Goal: Information Seeking & Learning: Learn about a topic

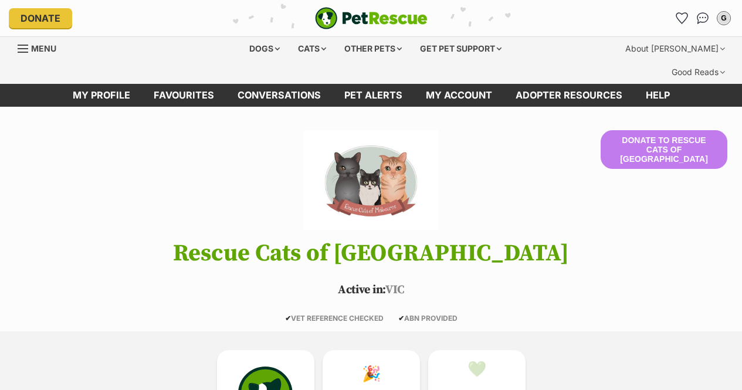
click at [317, 46] on div "Cats" at bounding box center [312, 48] width 45 height 23
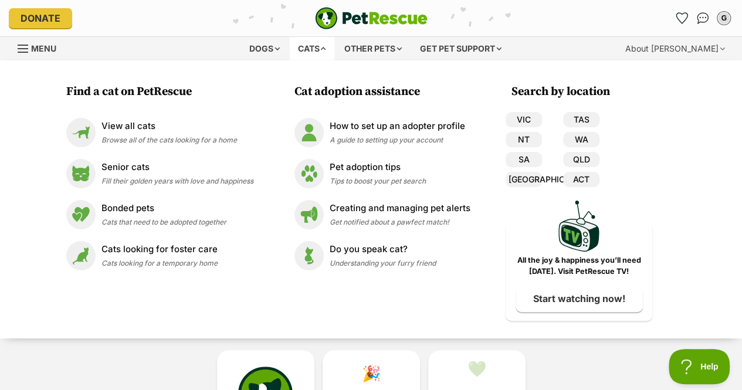
click at [147, 124] on p "View all cats" at bounding box center [170, 126] width 136 height 13
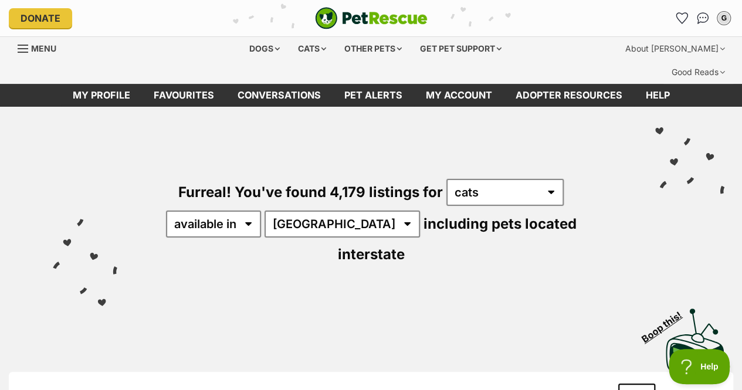
click at [206, 185] on div "Furreal! You've found 4,179 listings for any type of pet cats dogs other pets a…" at bounding box center [371, 202] width 707 height 191
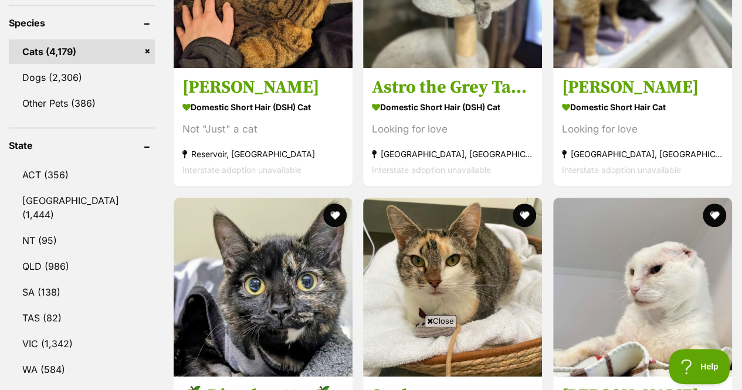
scroll to position [549, 0]
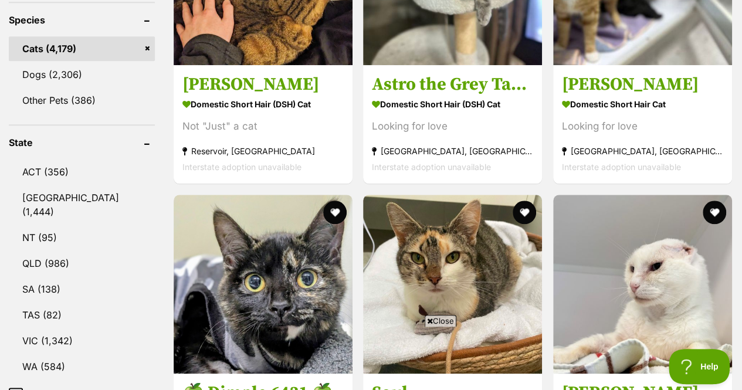
click at [77, 329] on link "VIC (1,342)" at bounding box center [82, 341] width 146 height 25
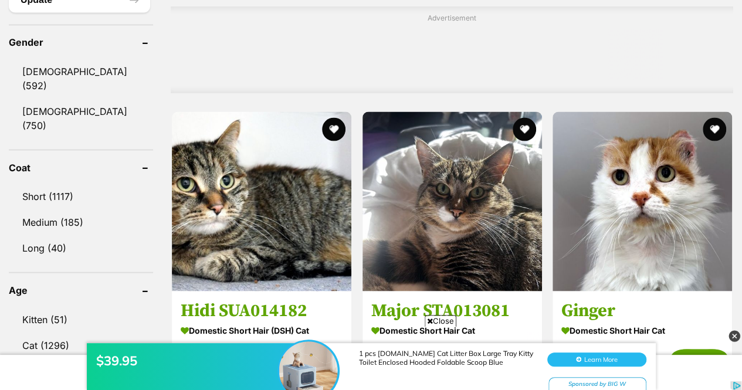
click at [62, 307] on link "Kitten (51)" at bounding box center [81, 319] width 144 height 25
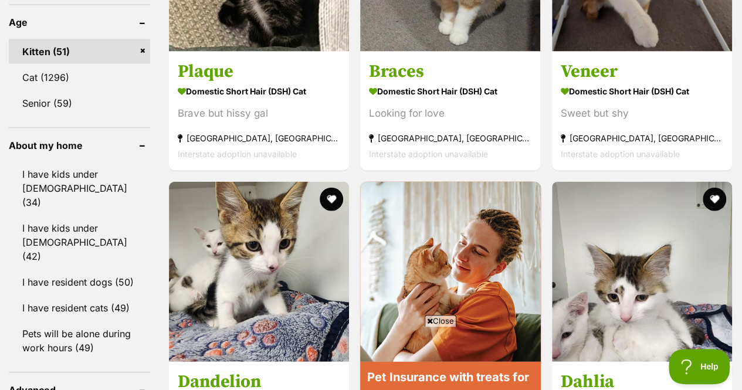
scroll to position [1296, 0]
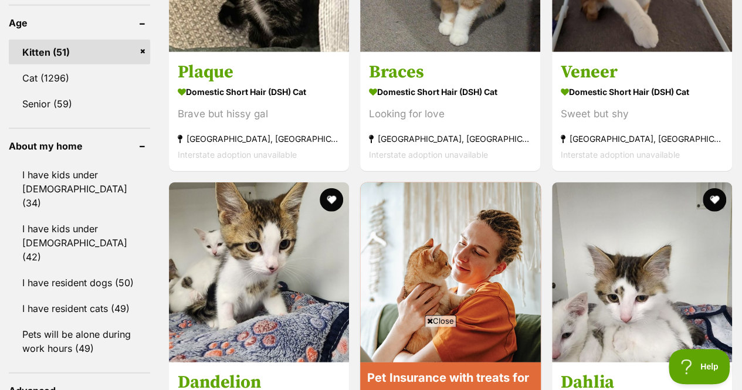
click at [91, 217] on link "I have kids under 12 years old (42)" at bounding box center [79, 243] width 141 height 53
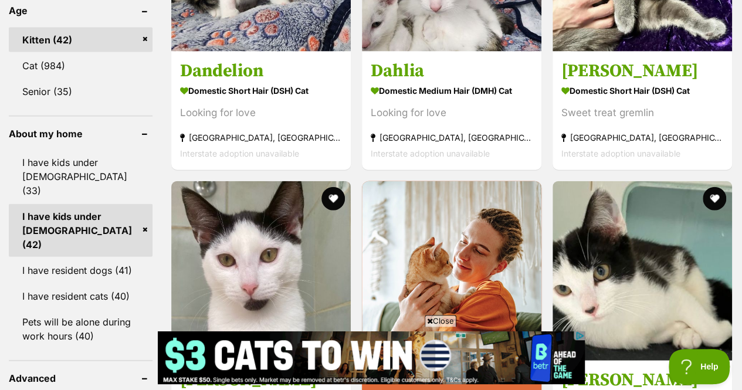
click at [82, 258] on link "I have resident dogs (41)" at bounding box center [81, 270] width 144 height 25
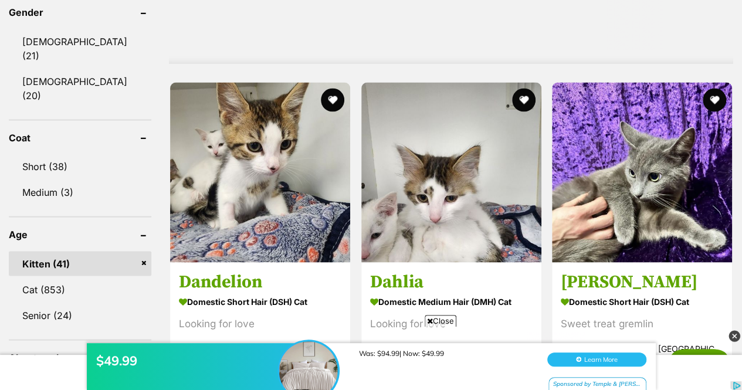
scroll to position [1086, 0]
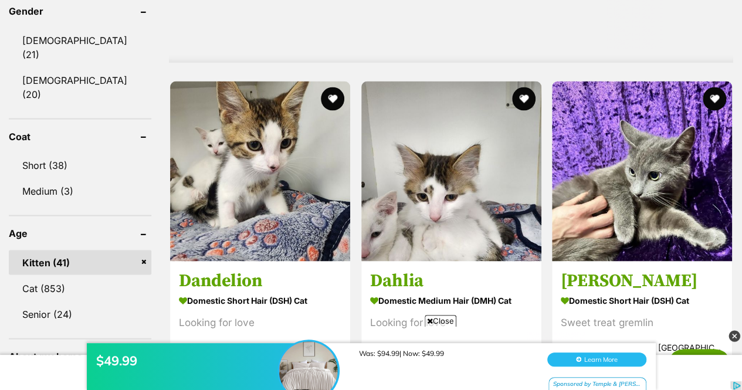
click at [326, 87] on button "favourite" at bounding box center [332, 98] width 23 height 23
click at [523, 87] on button "favourite" at bounding box center [523, 98] width 23 height 23
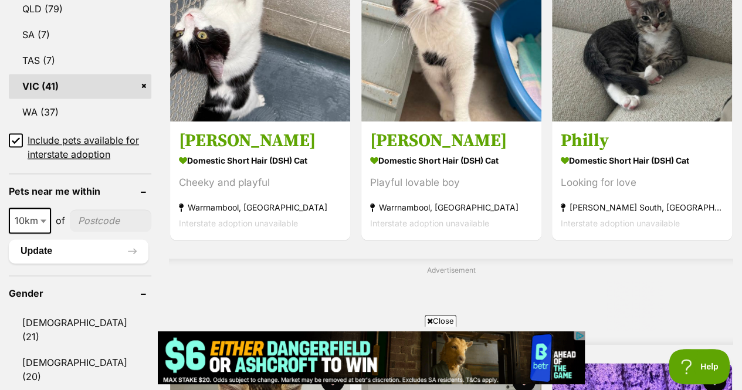
scroll to position [803, 0]
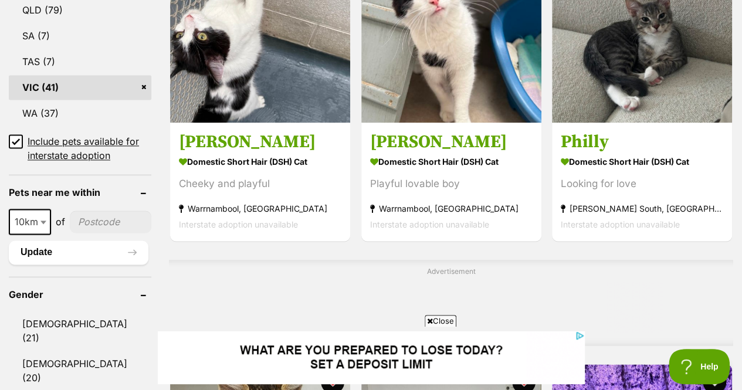
click at [99, 211] on input"] "postcode" at bounding box center [111, 222] width 82 height 22
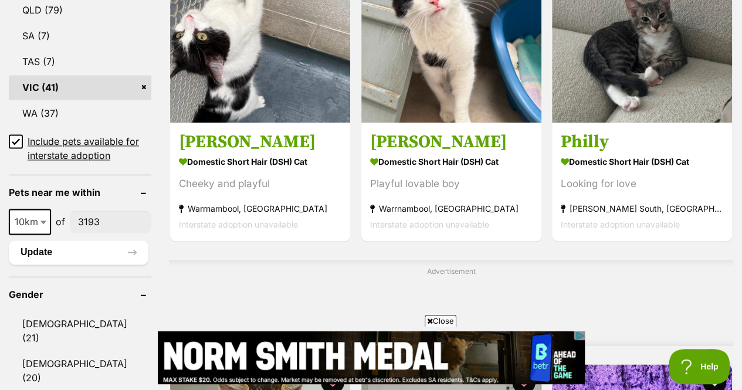
scroll to position [0, 0]
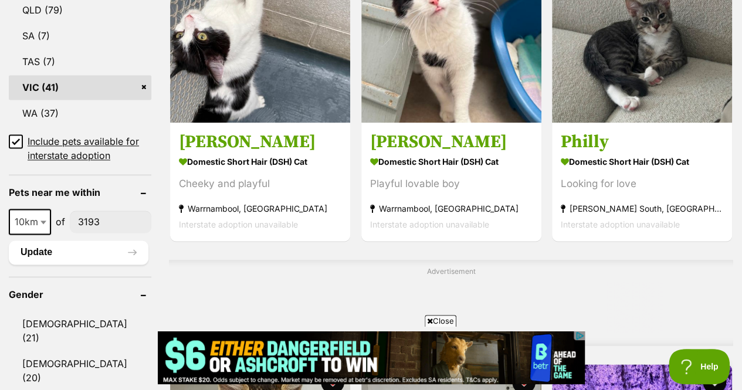
type input"] "3193"
click at [39, 209] on span at bounding box center [45, 222] width 12 height 26
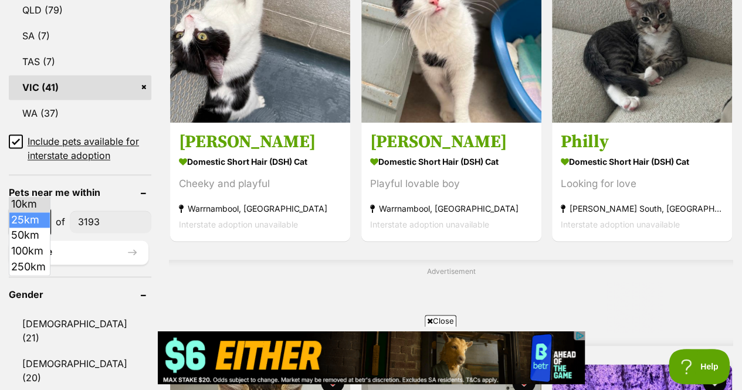
select select "25"
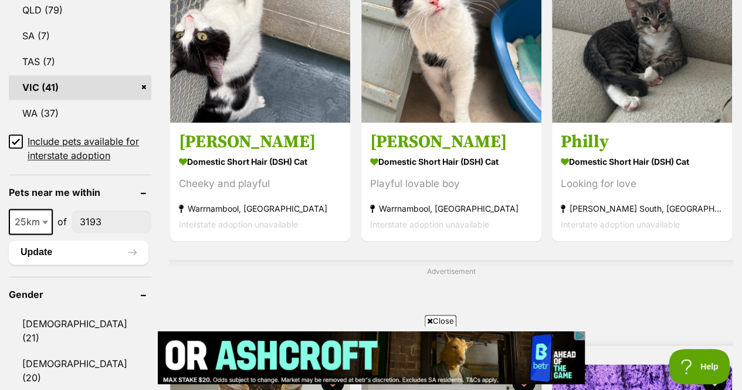
click at [72, 241] on button "Update" at bounding box center [79, 252] width 140 height 23
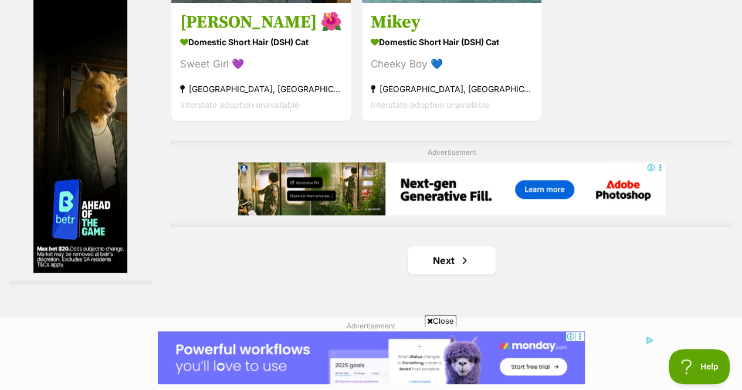
scroll to position [2694, 0]
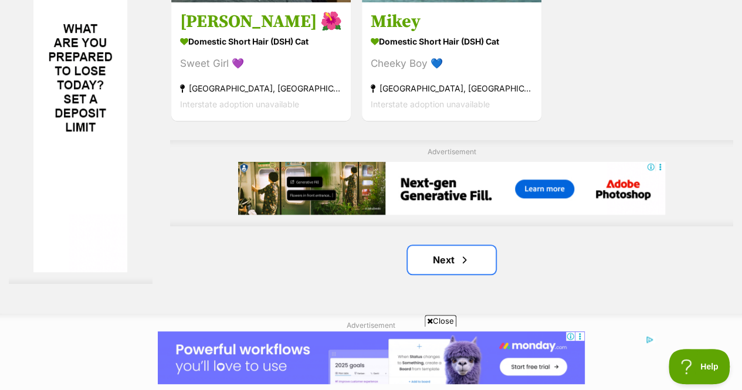
click at [464, 253] on span "Next page" at bounding box center [465, 260] width 12 height 14
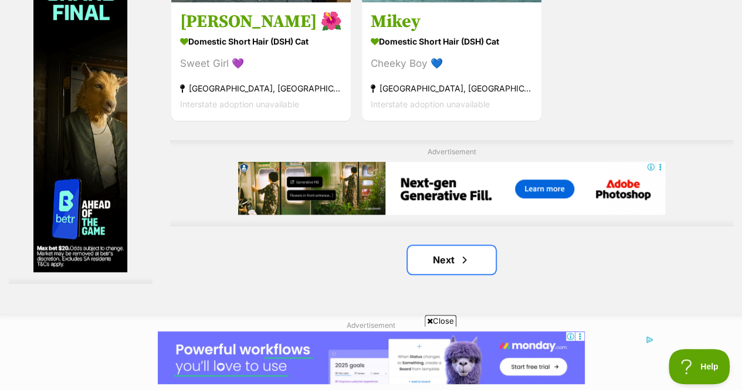
scroll to position [2631, 0]
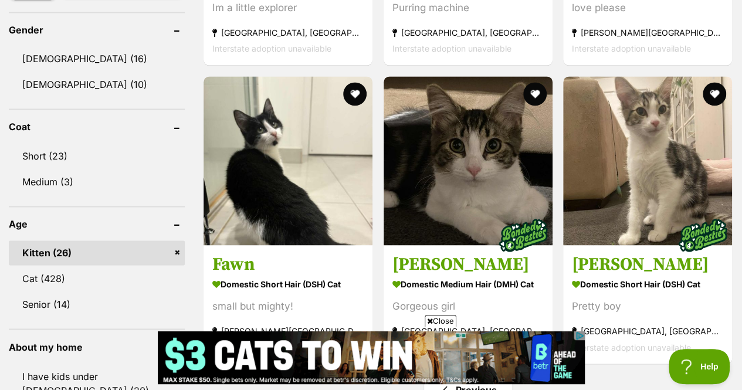
scroll to position [768, 0]
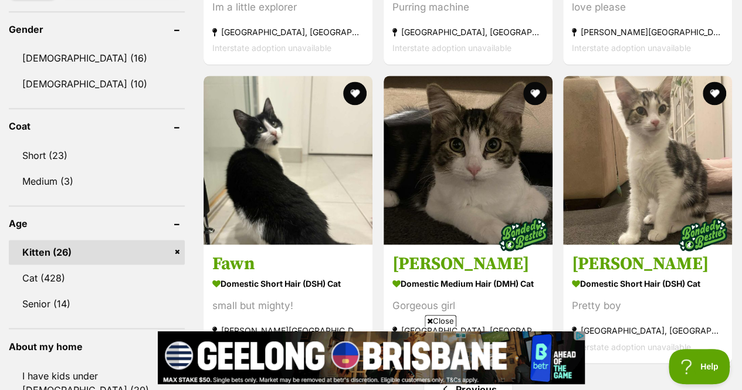
click at [350, 82] on button "favourite" at bounding box center [354, 93] width 23 height 23
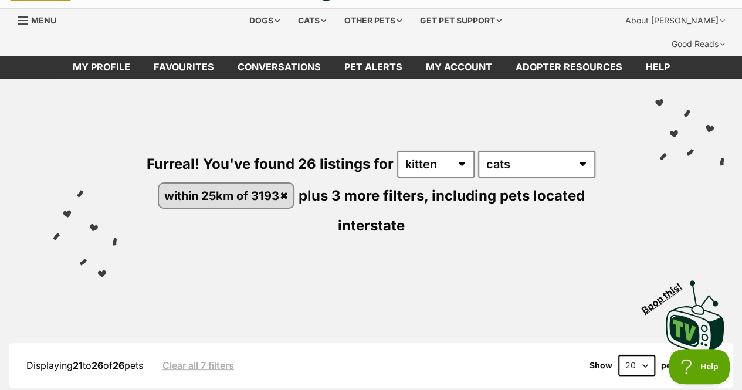
scroll to position [0, 0]
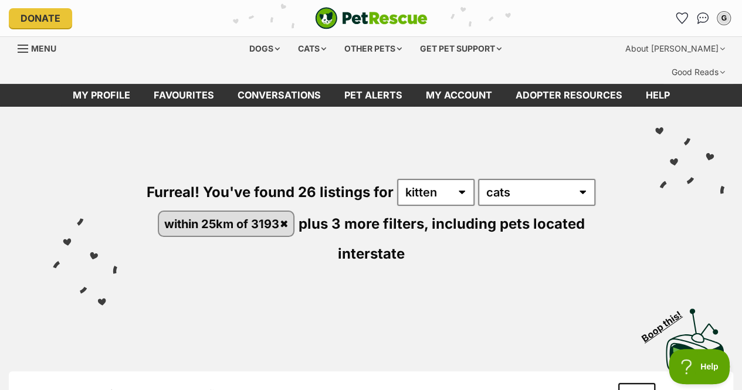
click at [678, 18] on icon "Favourites" at bounding box center [682, 18] width 11 height 11
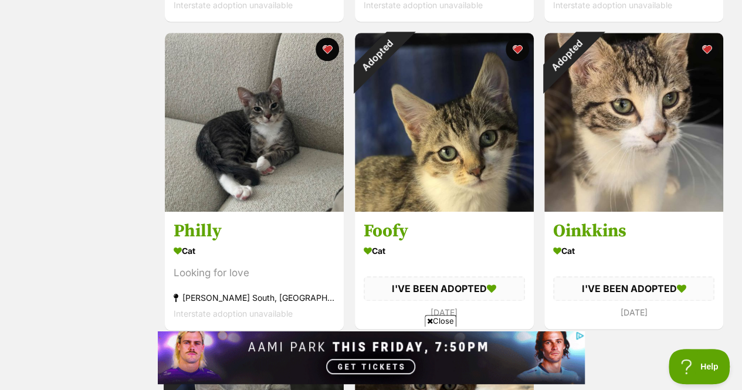
scroll to position [540, 0]
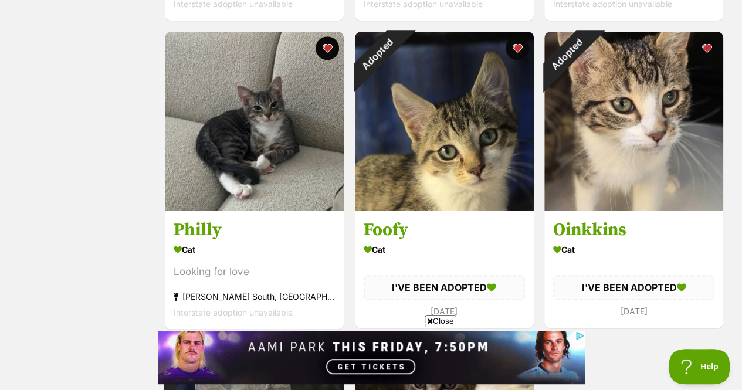
click at [708, 36] on button "favourite" at bounding box center [706, 47] width 23 height 23
click at [520, 36] on button "favourite" at bounding box center [516, 47] width 23 height 23
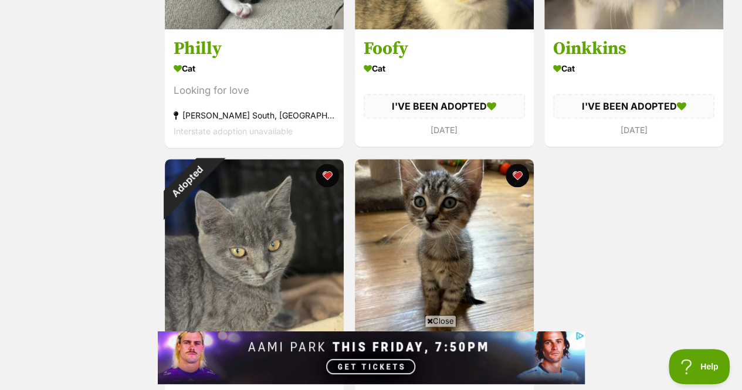
scroll to position [725, 0]
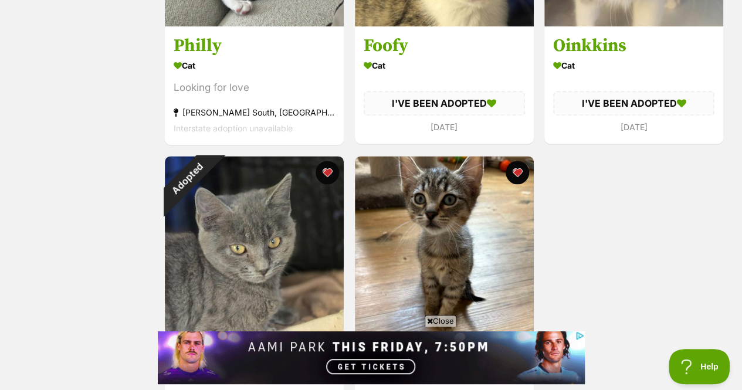
click at [328, 161] on button "favourite" at bounding box center [327, 172] width 23 height 23
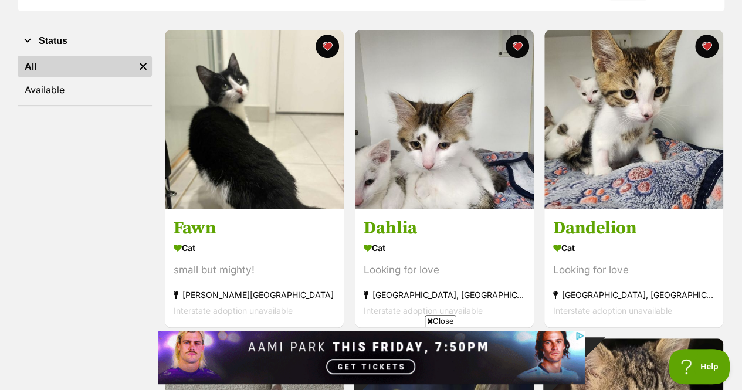
scroll to position [232, 0]
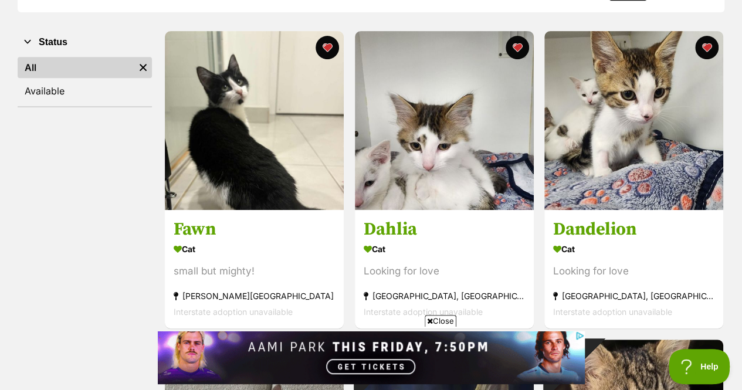
click at [654, 100] on img at bounding box center [634, 120] width 179 height 179
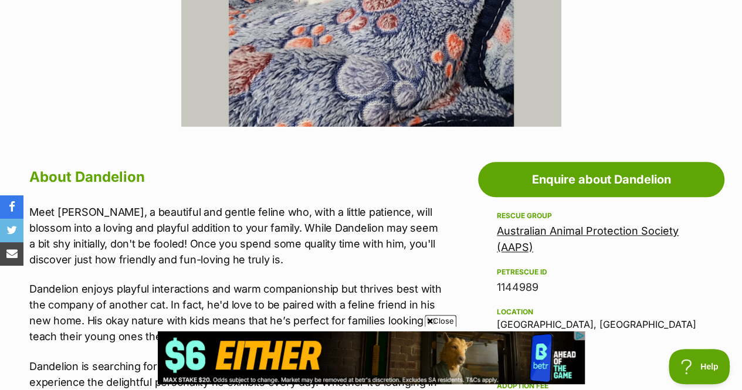
click at [547, 225] on link "Australian Animal Protection Society (AAPS)" at bounding box center [588, 239] width 182 height 29
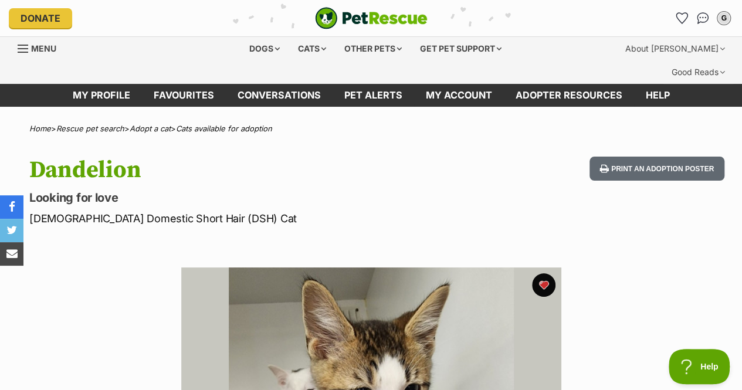
click at [273, 49] on div "Dogs" at bounding box center [264, 48] width 47 height 23
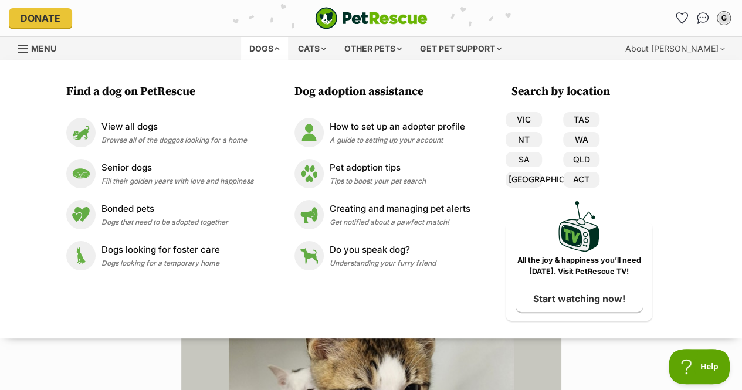
click at [165, 124] on p "View all dogs" at bounding box center [175, 126] width 146 height 13
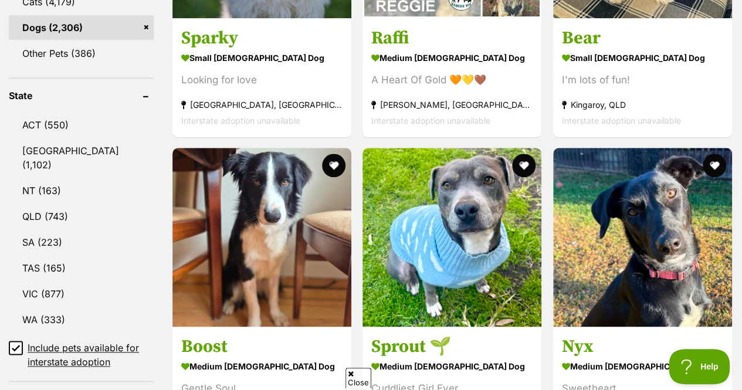
click at [59, 282] on link "VIC (877)" at bounding box center [81, 294] width 145 height 25
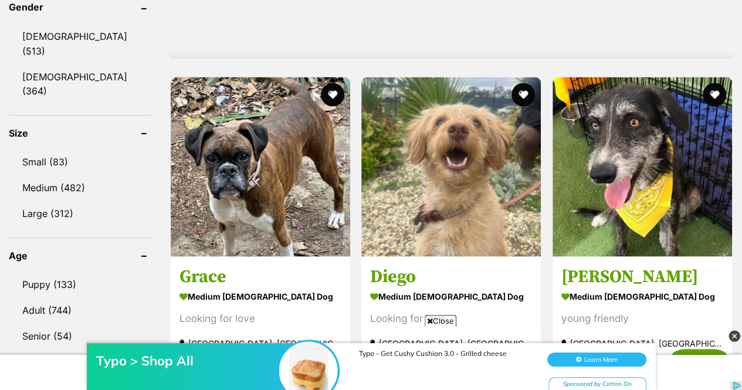
click at [58, 272] on link "Puppy (133)" at bounding box center [80, 284] width 143 height 25
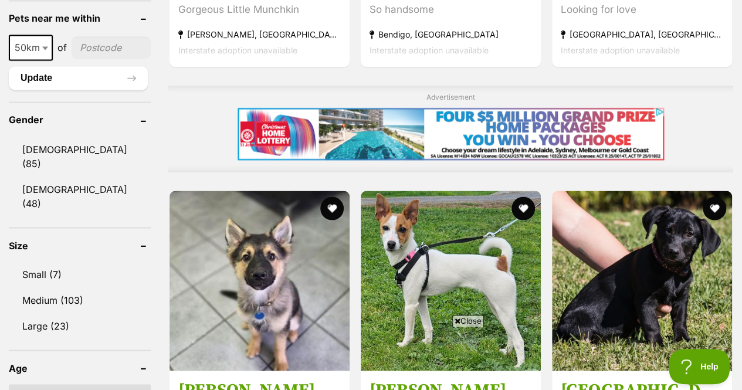
scroll to position [979, 0]
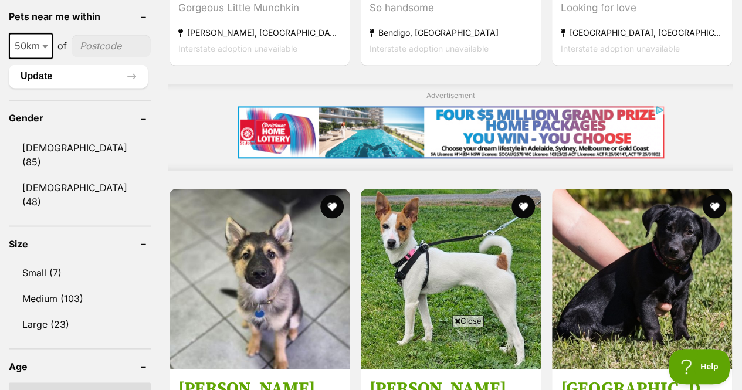
click at [77, 286] on link "Medium (103)" at bounding box center [80, 298] width 142 height 25
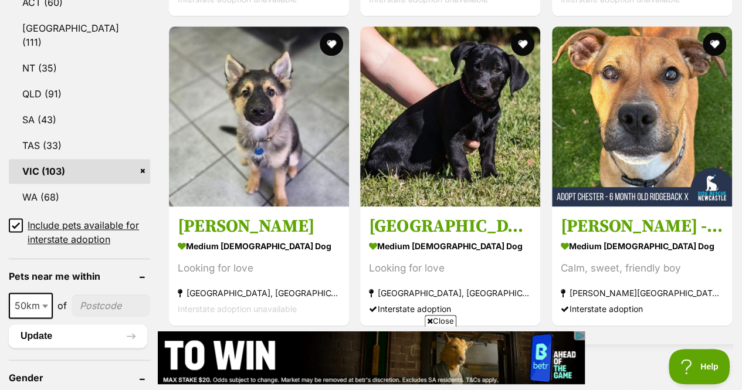
scroll to position [830, 0]
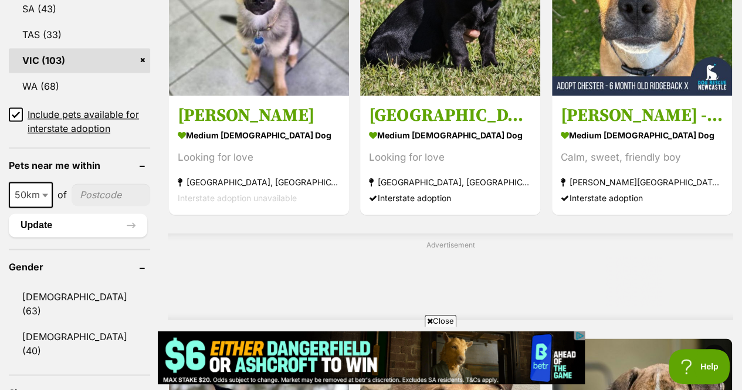
click at [94, 184] on input"] "postcode" at bounding box center [111, 195] width 79 height 22
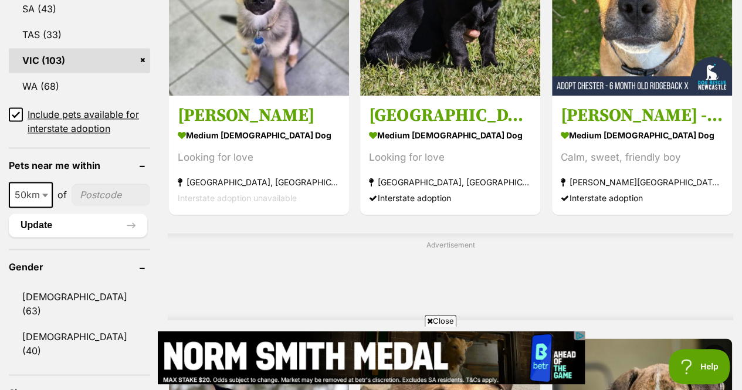
type input"] "3193"
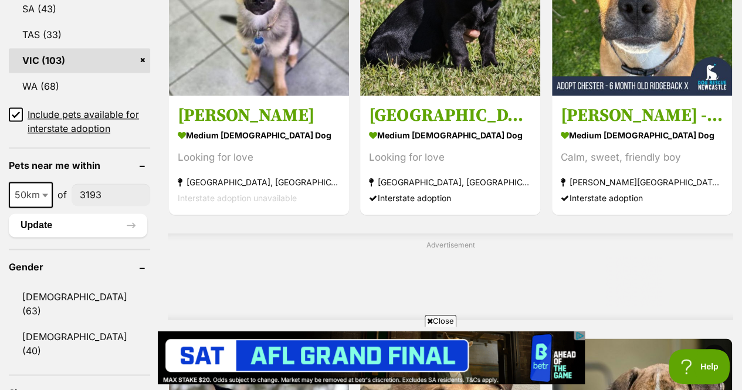
click at [47, 182] on span at bounding box center [46, 195] width 12 height 26
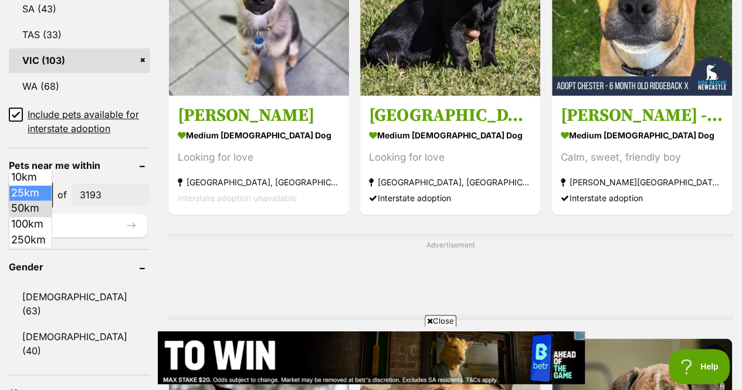
select select "25"
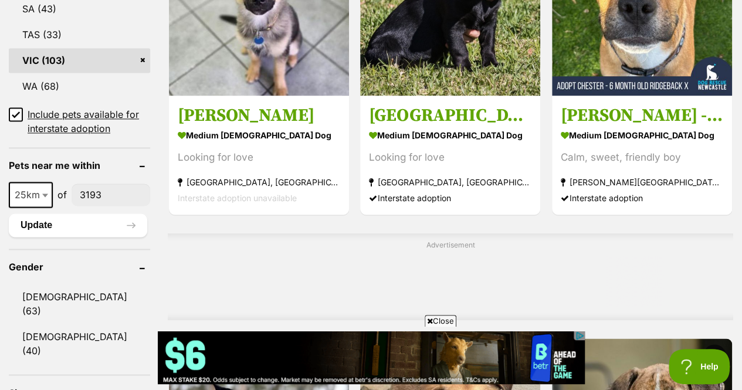
click at [60, 214] on button "Update" at bounding box center [78, 225] width 138 height 23
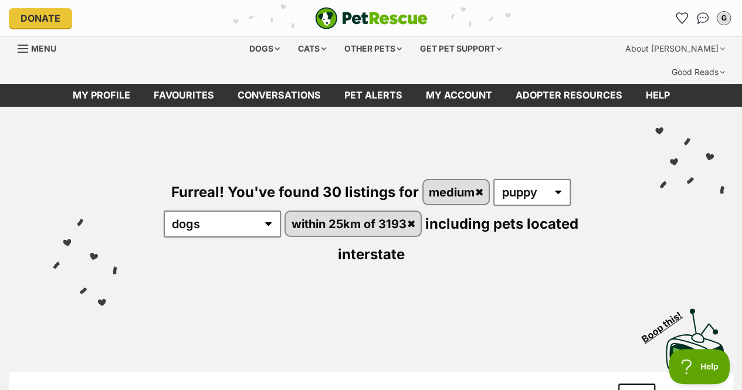
click at [310, 49] on div "Cats" at bounding box center [312, 48] width 45 height 23
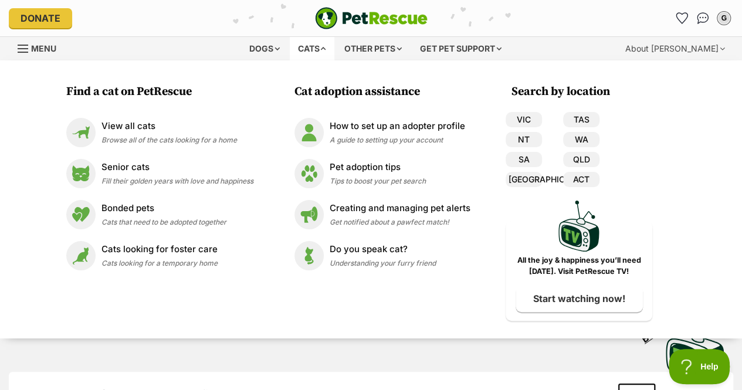
click at [364, 41] on div "Other pets" at bounding box center [373, 48] width 74 height 23
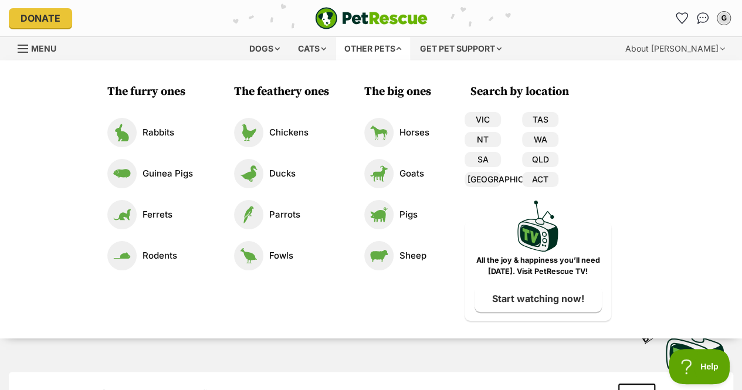
click at [164, 136] on p "Rabbits" at bounding box center [159, 132] width 32 height 13
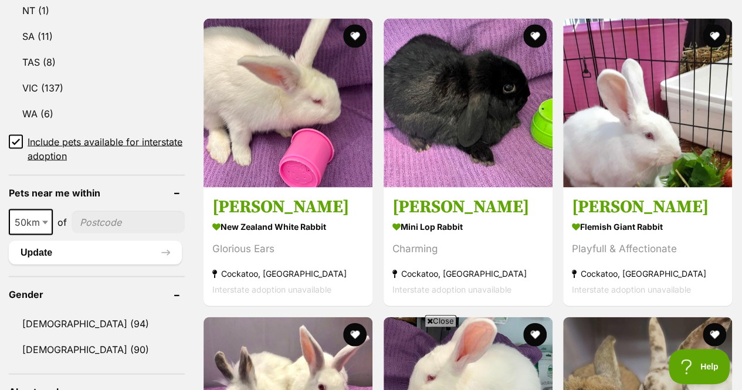
scroll to position [1124, 0]
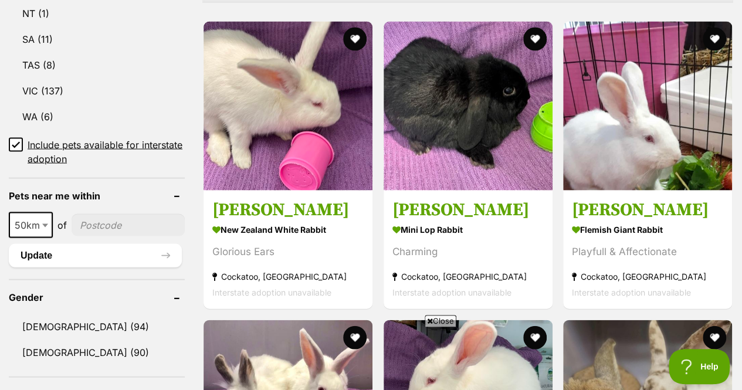
click at [119, 79] on link "VIC (137)" at bounding box center [97, 91] width 176 height 25
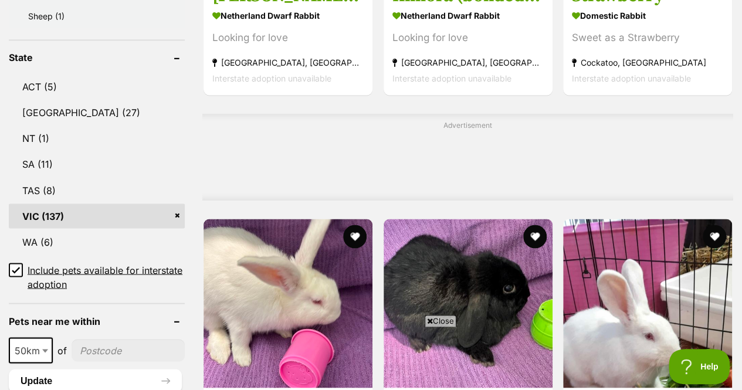
click at [101, 339] on input"] "postcode" at bounding box center [128, 350] width 113 height 22
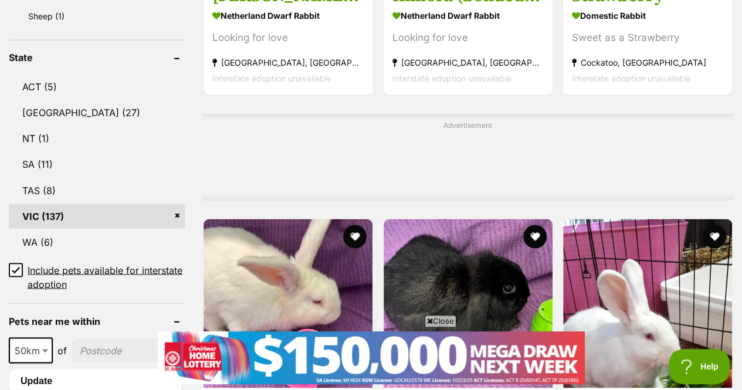
type input"] "3193"
click at [46, 349] on b at bounding box center [45, 351] width 6 height 4
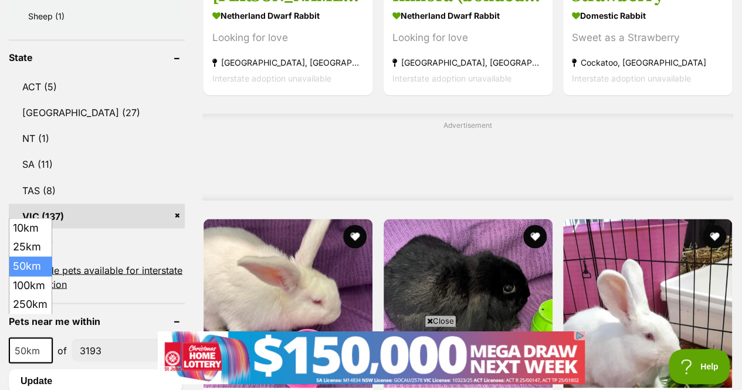
select select "10"
click at [65, 369] on button "Update" at bounding box center [95, 380] width 173 height 23
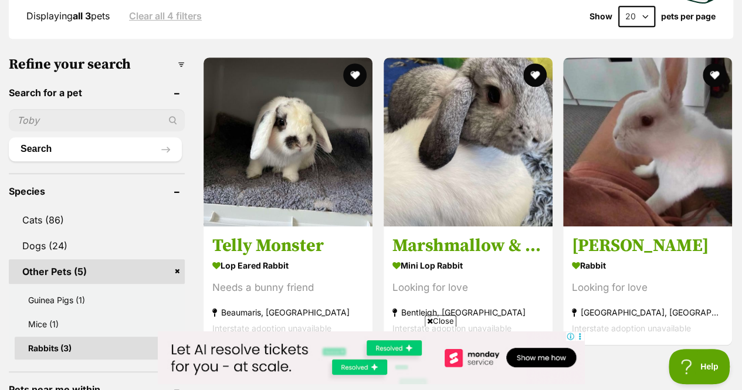
click at [326, 188] on img at bounding box center [288, 142] width 169 height 169
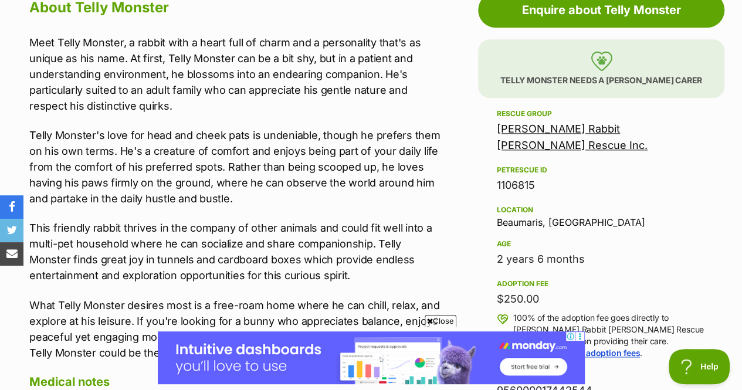
scroll to position [689, 0]
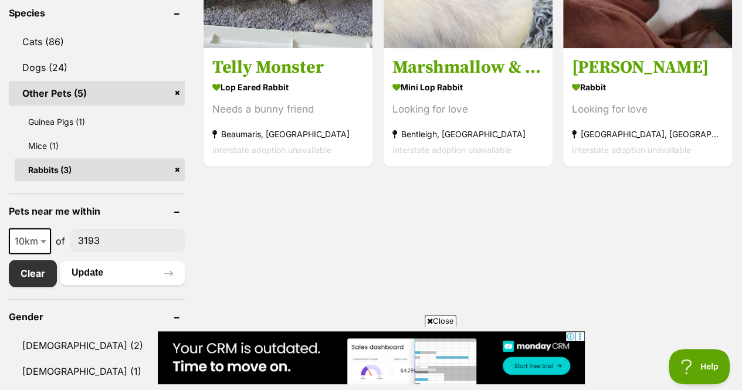
click at [34, 233] on span "10km" at bounding box center [30, 241] width 40 height 16
select select "50"
click at [100, 261] on button "Update" at bounding box center [122, 272] width 125 height 23
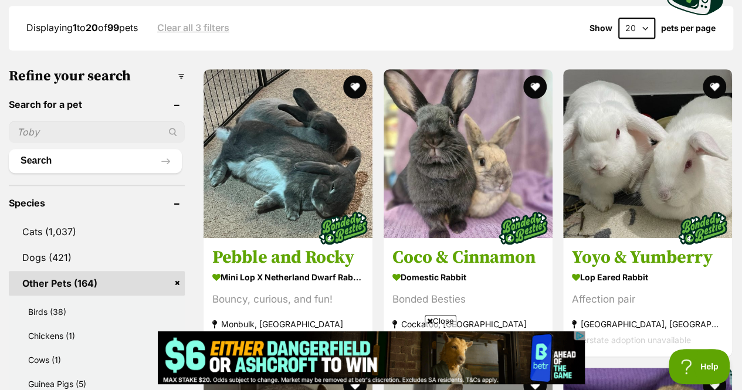
click at [532, 199] on img at bounding box center [522, 228] width 59 height 59
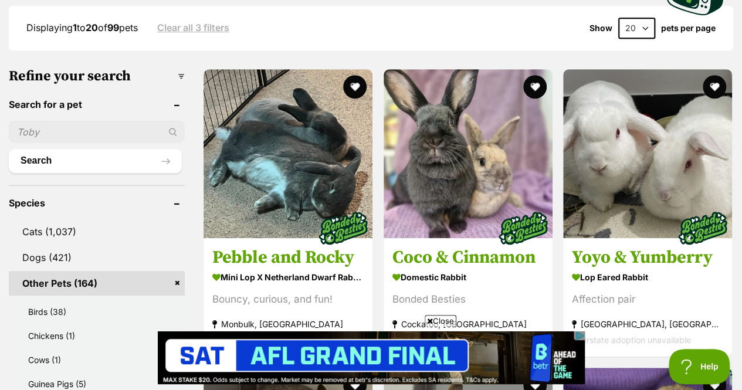
click at [288, 151] on img at bounding box center [288, 153] width 169 height 169
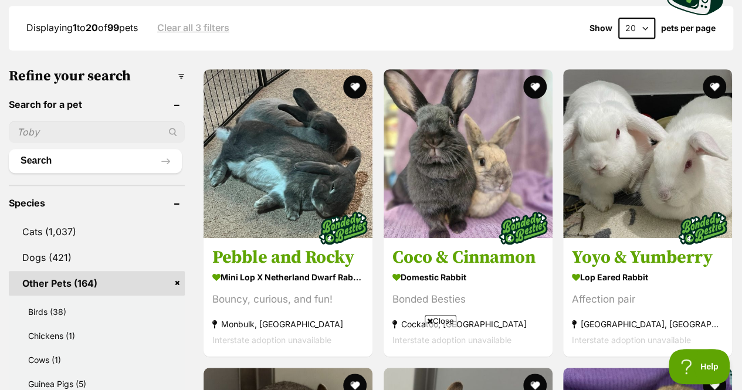
drag, startPoint x: 442, startPoint y: 86, endPoint x: 196, endPoint y: 198, distance: 270.0
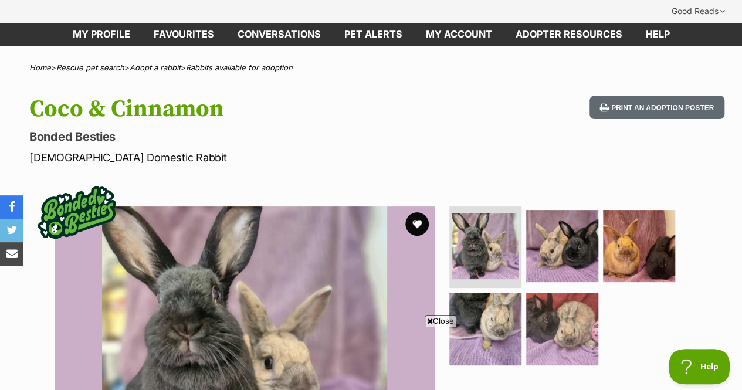
scroll to position [61, 0]
click at [621, 213] on img at bounding box center [639, 246] width 72 height 72
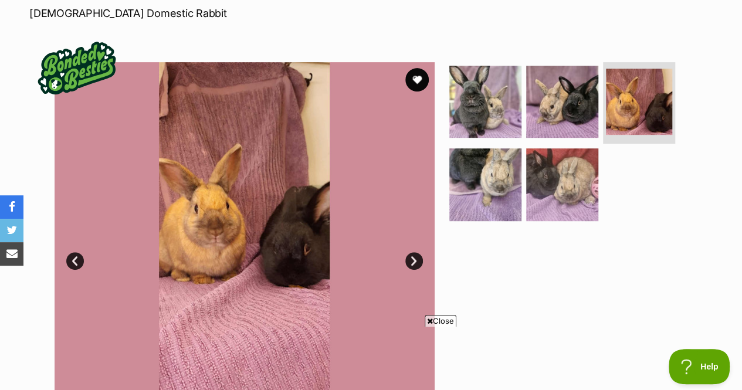
scroll to position [208, 0]
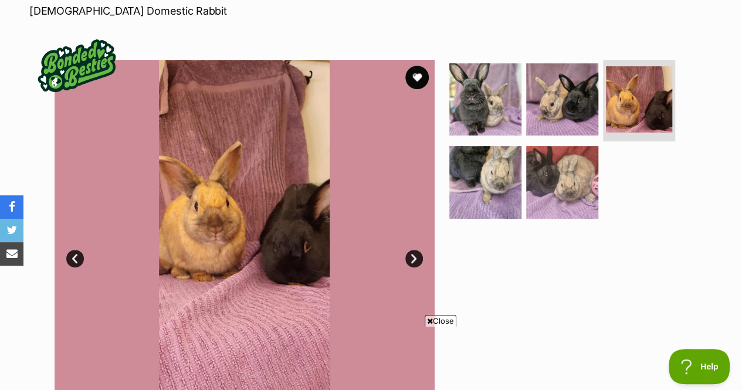
click at [579, 169] on img at bounding box center [562, 182] width 72 height 72
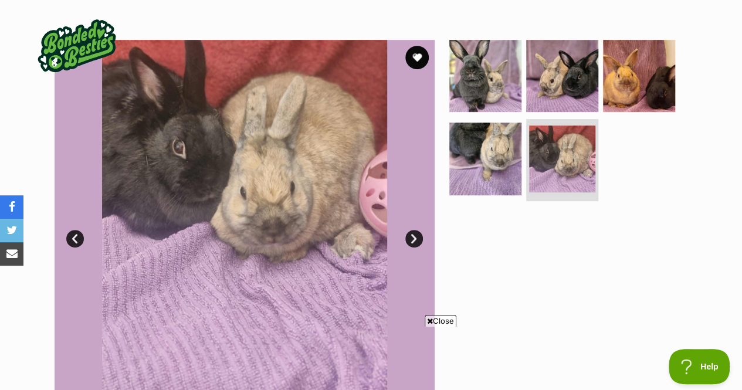
scroll to position [228, 0]
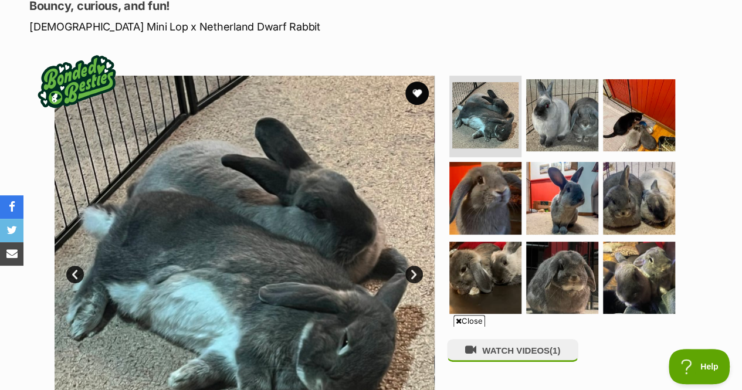
click at [631, 242] on img at bounding box center [639, 278] width 72 height 72
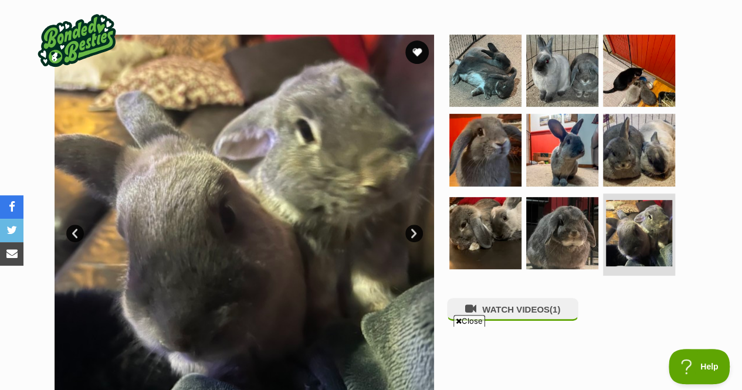
click at [631, 134] on img at bounding box center [639, 150] width 72 height 72
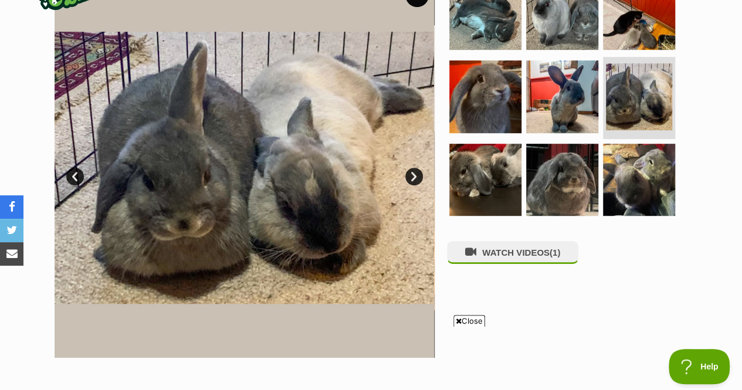
scroll to position [295, 0]
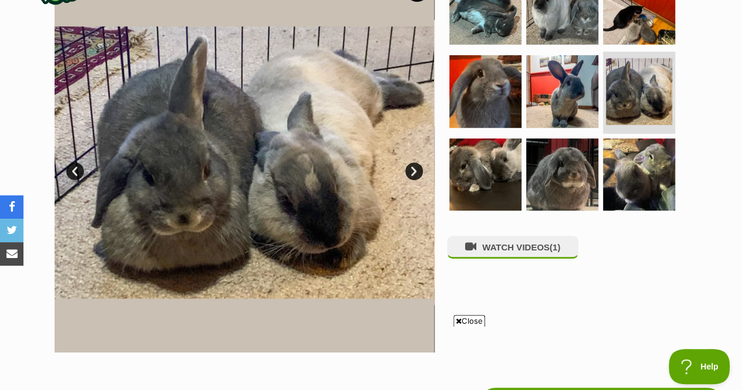
click at [544, 86] on img at bounding box center [562, 91] width 72 height 72
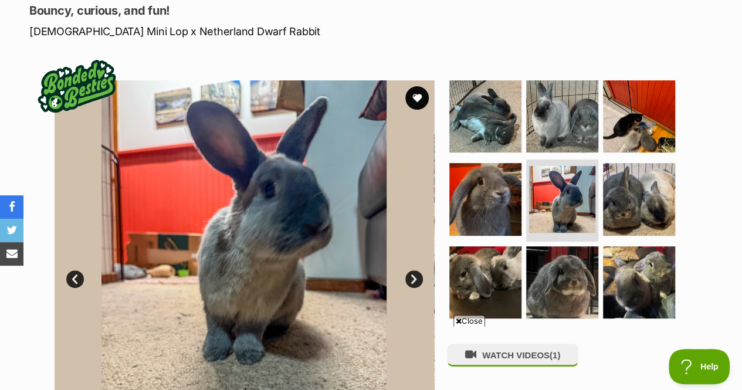
scroll to position [167, 0]
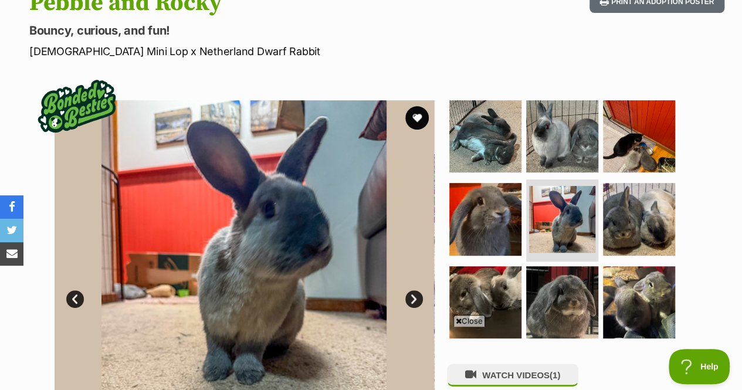
click at [618, 100] on img at bounding box center [639, 136] width 72 height 72
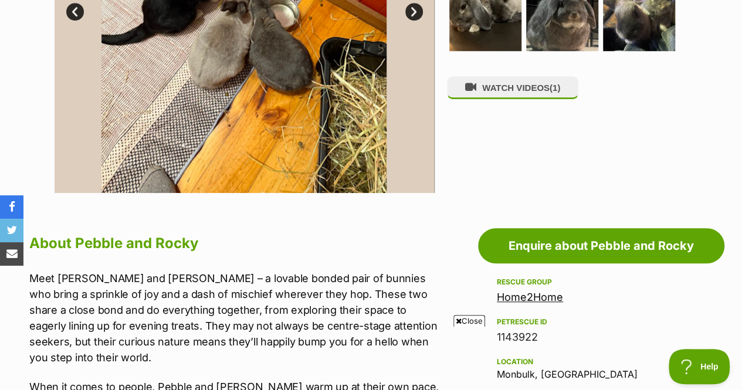
scroll to position [455, 0]
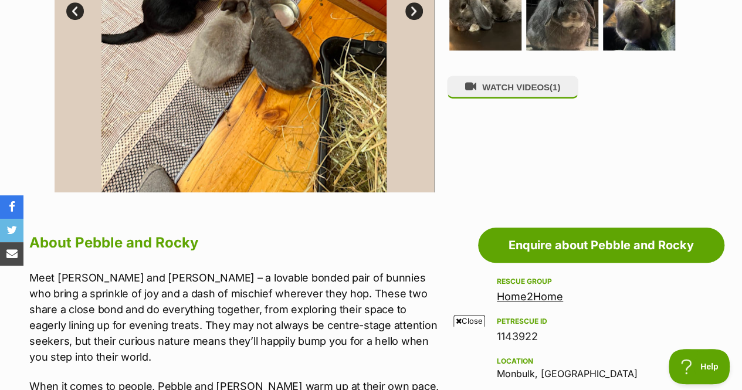
click at [535, 76] on button "WATCH VIDEOS (1)" at bounding box center [512, 87] width 131 height 23
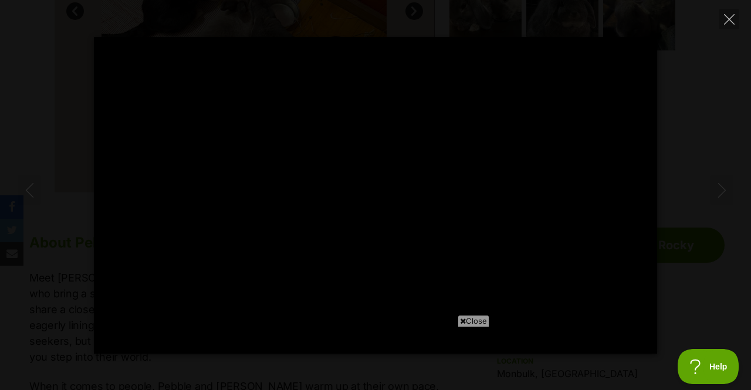
type input "100"
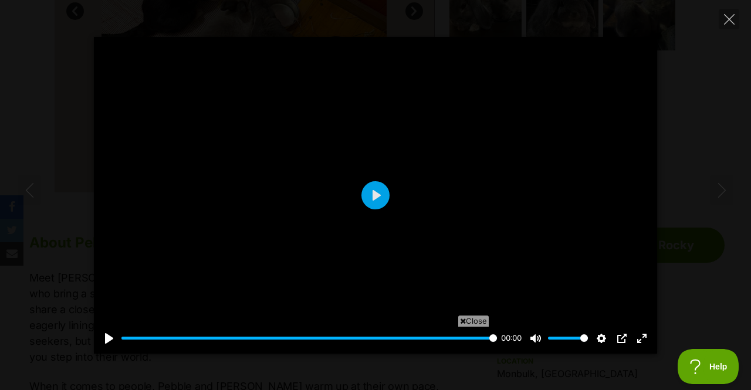
click at [726, 21] on icon "Close" at bounding box center [729, 19] width 11 height 11
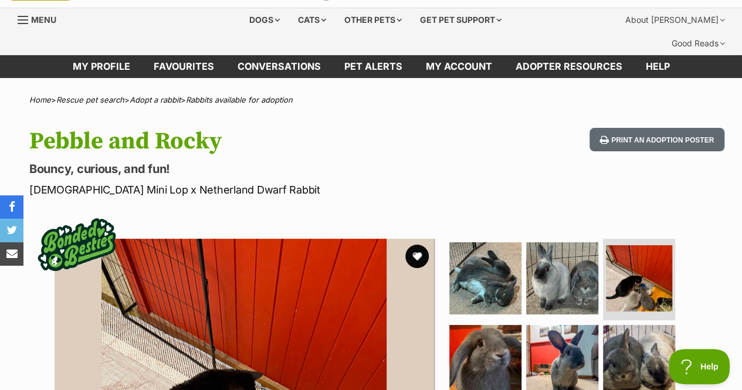
scroll to position [23, 0]
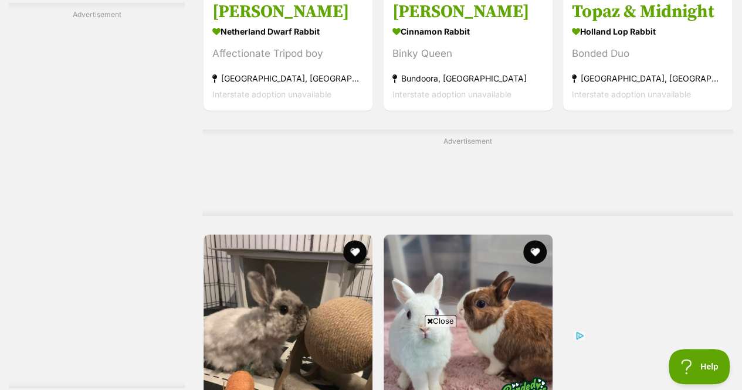
scroll to position [1912, 0]
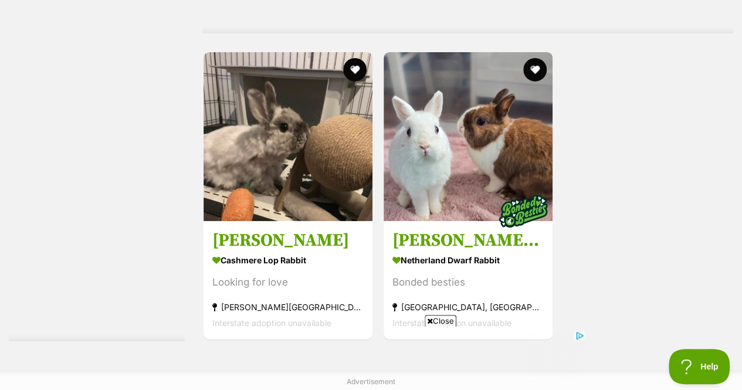
click at [269, 151] on img at bounding box center [288, 136] width 169 height 169
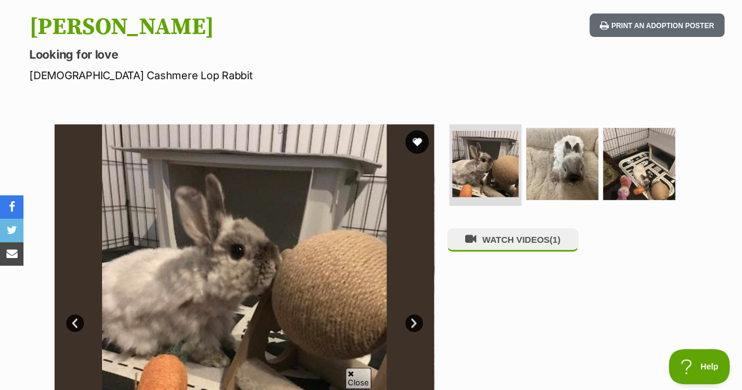
click at [573, 128] on img at bounding box center [562, 164] width 72 height 72
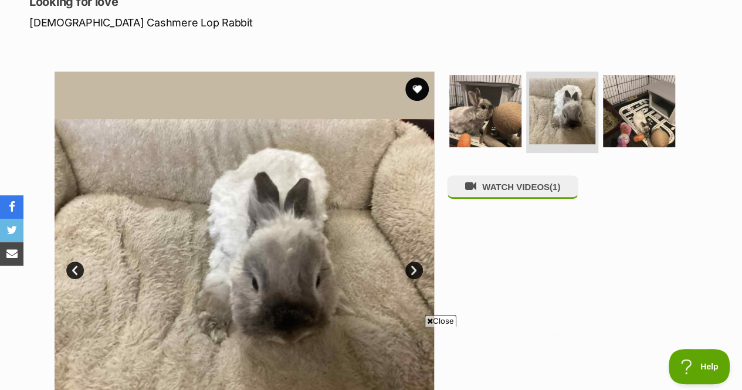
click at [486, 102] on img at bounding box center [485, 111] width 72 height 72
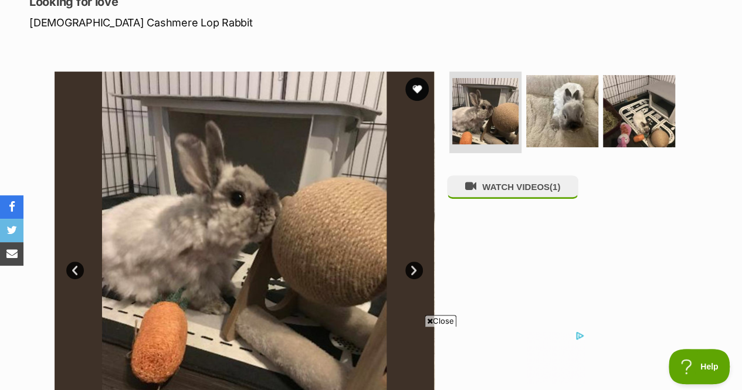
click at [630, 111] on img at bounding box center [639, 111] width 72 height 72
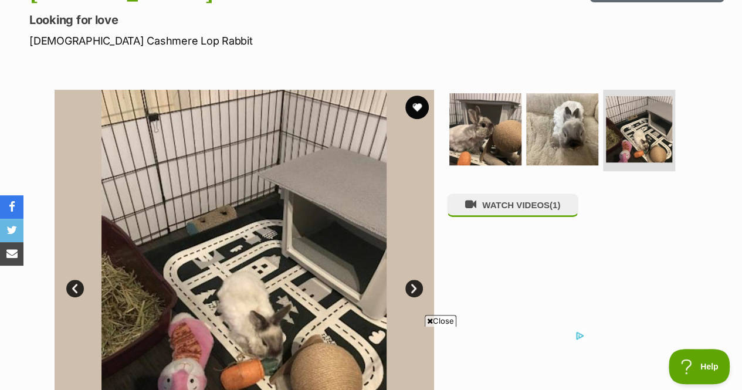
scroll to position [174, 0]
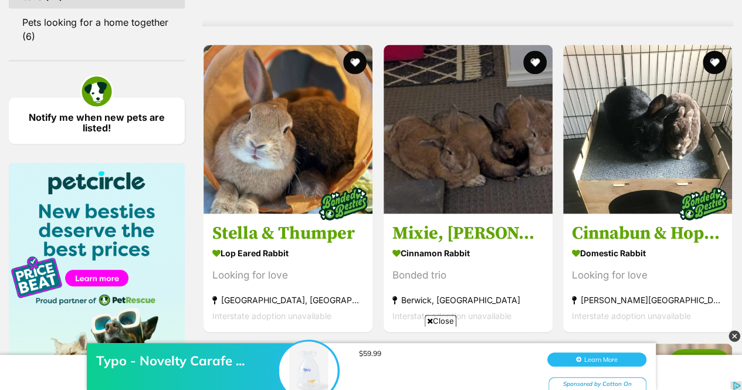
scroll to position [1209, 0]
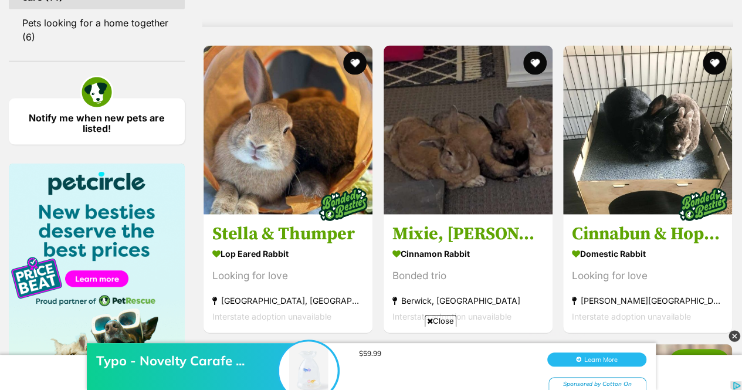
click at [420, 126] on img at bounding box center [468, 130] width 169 height 169
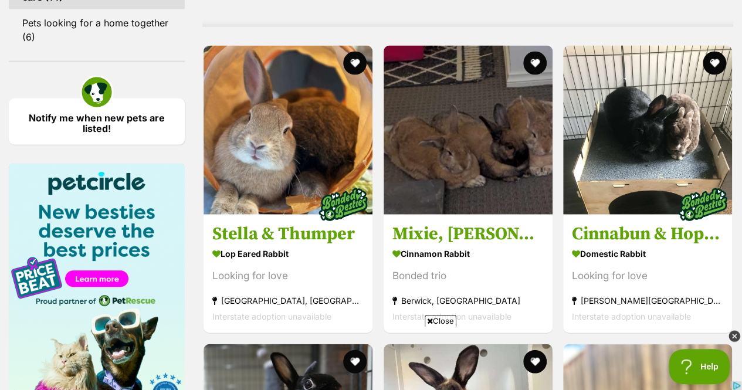
click at [630, 215] on img at bounding box center [647, 130] width 169 height 169
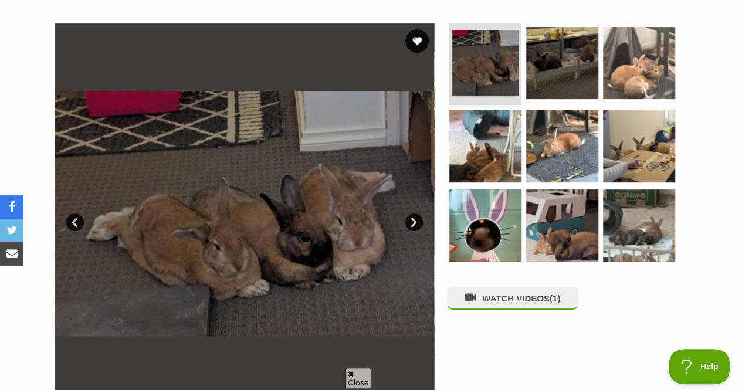
scroll to position [245, 0]
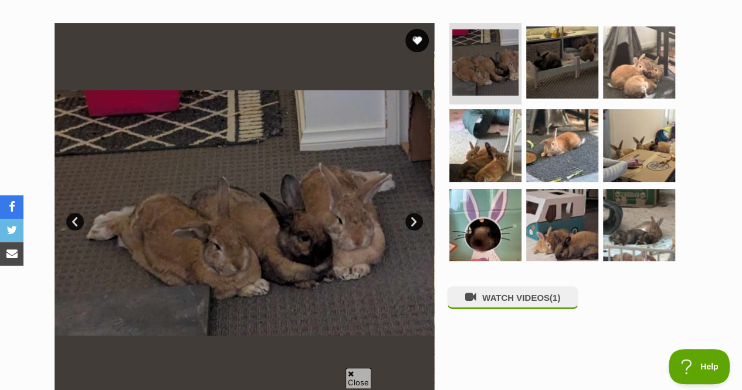
click at [564, 42] on img at bounding box center [562, 62] width 72 height 72
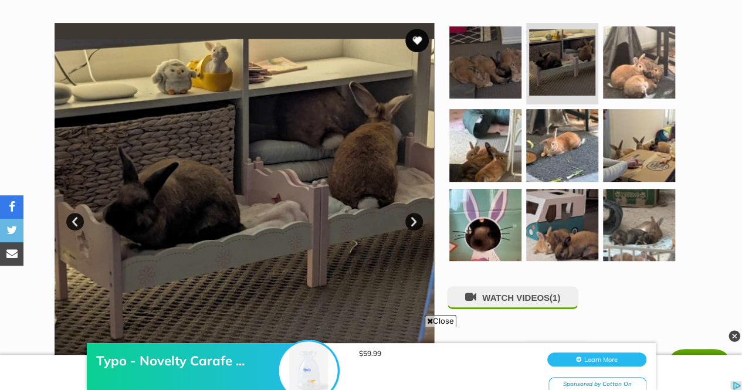
scroll to position [0, 0]
click at [644, 33] on img at bounding box center [639, 62] width 72 height 72
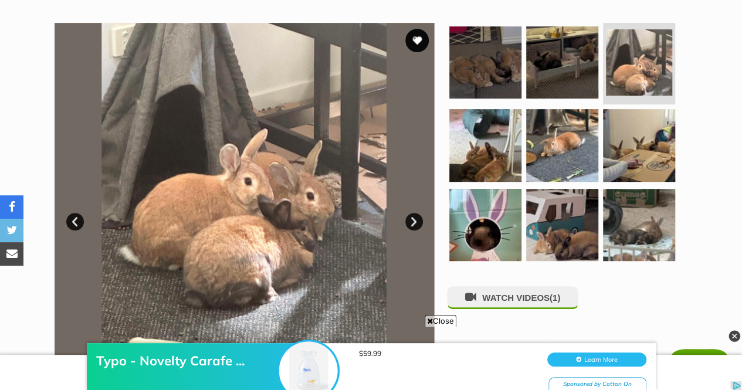
click at [466, 109] on img at bounding box center [485, 145] width 72 height 72
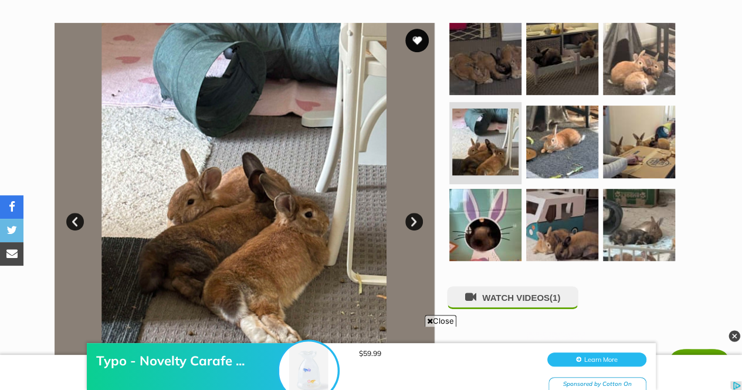
click at [636, 121] on img at bounding box center [639, 142] width 72 height 72
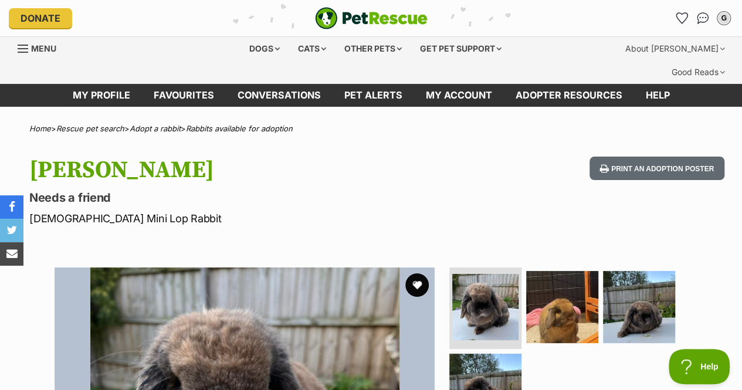
click at [381, 51] on div "Other pets" at bounding box center [373, 48] width 74 height 23
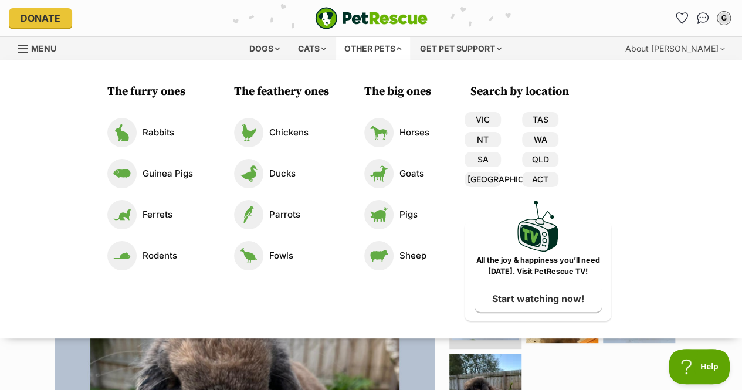
click at [293, 131] on p "Chickens" at bounding box center [288, 132] width 39 height 13
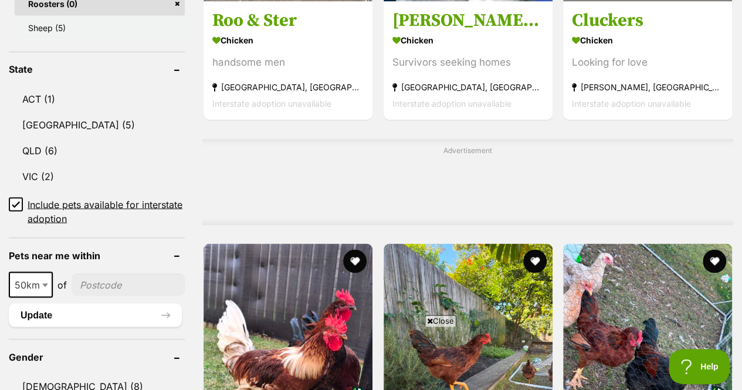
scroll to position [1029, 0]
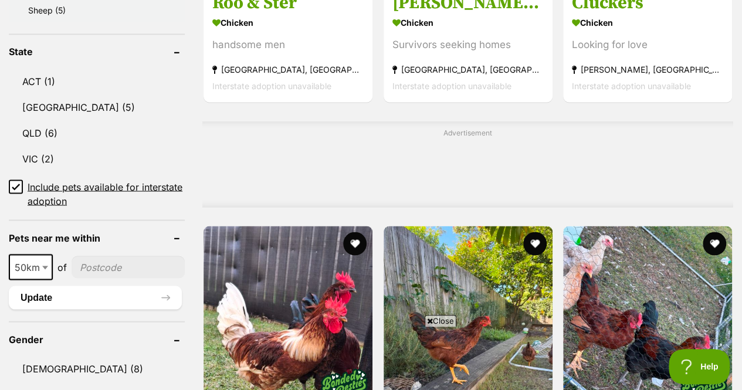
click at [111, 256] on input"] "postcode" at bounding box center [128, 267] width 113 height 22
type input"] "3193"
click at [36, 259] on span "50km" at bounding box center [31, 267] width 42 height 16
select select "25"
click at [46, 286] on button "Update" at bounding box center [95, 297] width 173 height 23
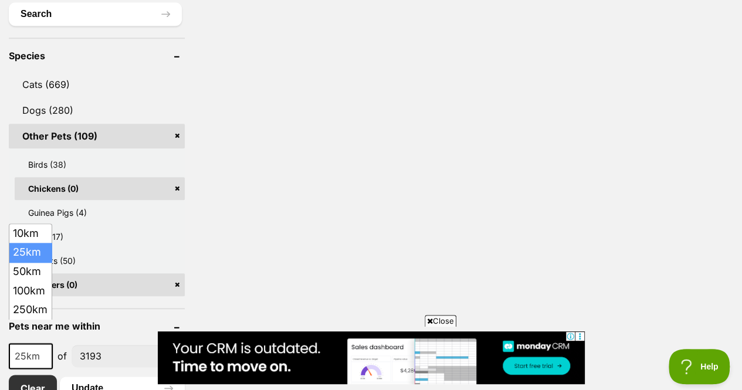
click at [31, 348] on span "25km" at bounding box center [31, 356] width 42 height 16
select select "100"
click at [82, 377] on button "Update" at bounding box center [122, 388] width 125 height 23
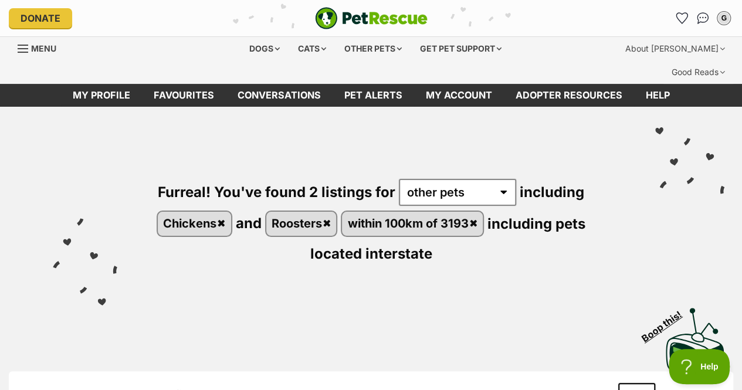
click at [372, 47] on div "Other pets" at bounding box center [373, 48] width 74 height 23
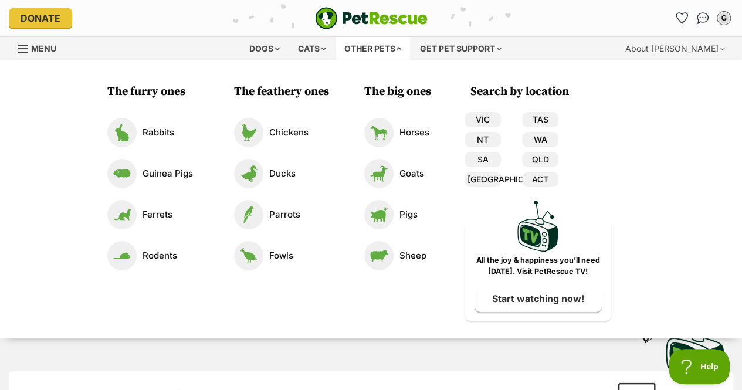
click at [158, 213] on p "Ferrets" at bounding box center [158, 214] width 30 height 13
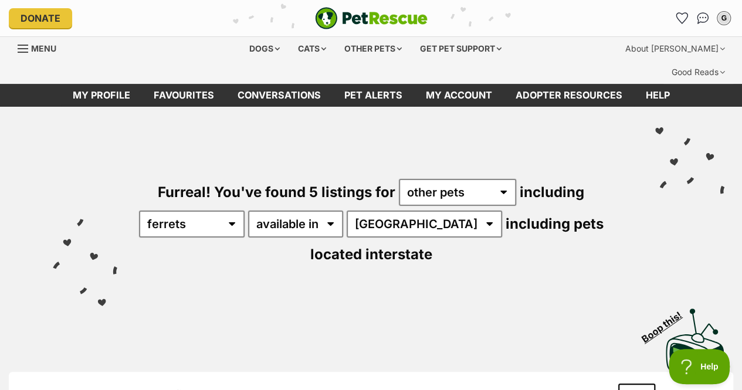
click at [352, 49] on div "Other pets" at bounding box center [373, 48] width 74 height 23
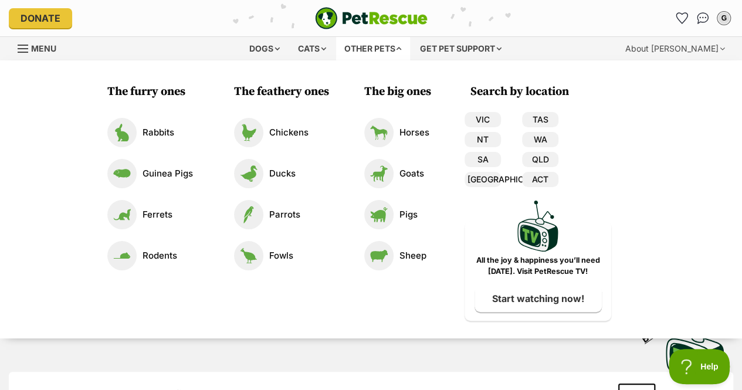
click at [177, 181] on link "Guinea Pigs" at bounding box center [150, 173] width 86 height 29
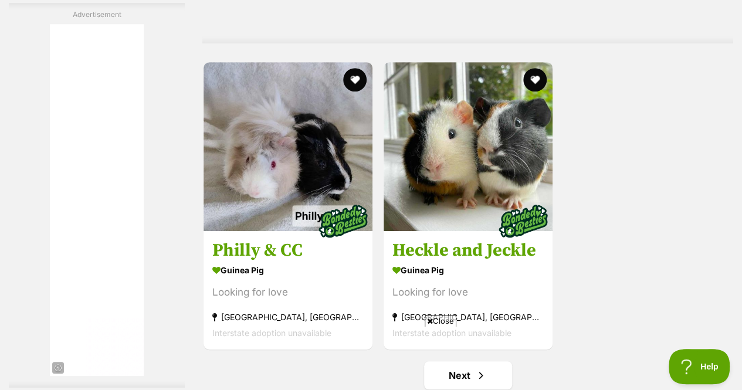
scroll to position [2506, 0]
